Goal: Task Accomplishment & Management: Manage account settings

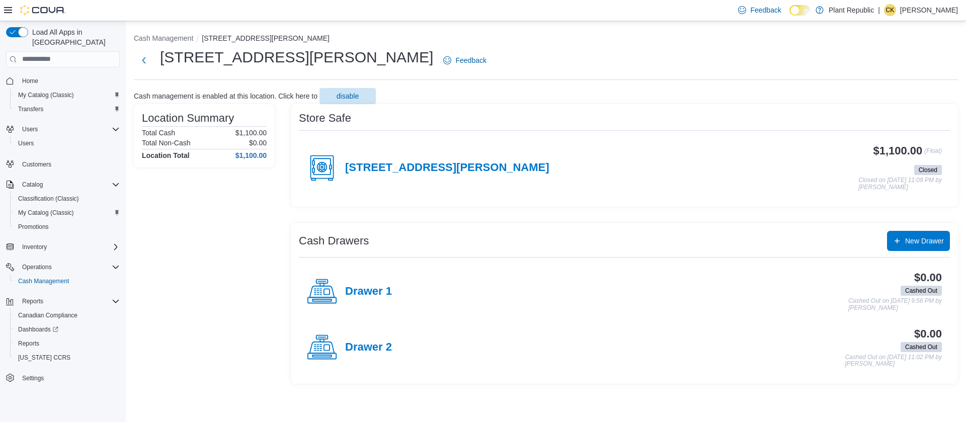
click at [933, 8] on p "Chilufya Kangwa" at bounding box center [929, 10] width 58 height 12
click at [899, 100] on span "Sign Out" at bounding box center [893, 97] width 27 height 10
